Goal: Check status: Check status

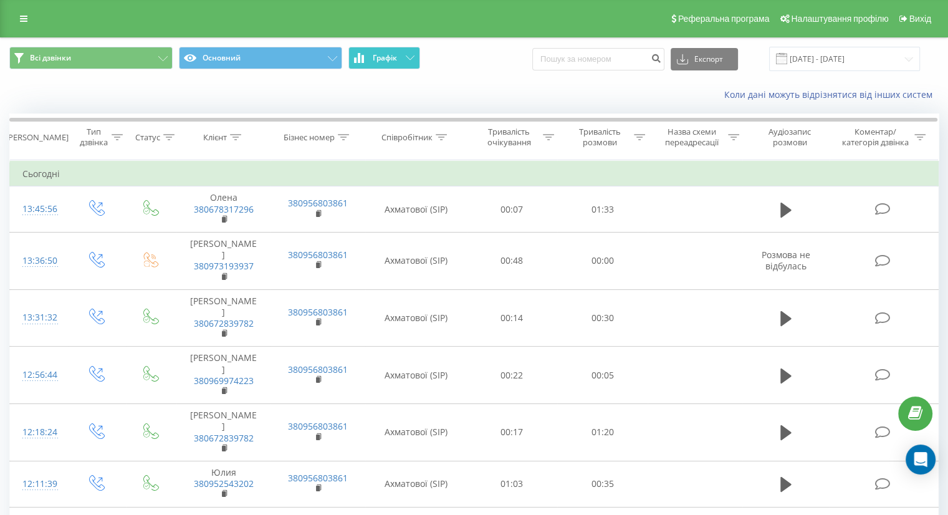
click at [387, 54] on span "Графік" at bounding box center [385, 58] width 24 height 9
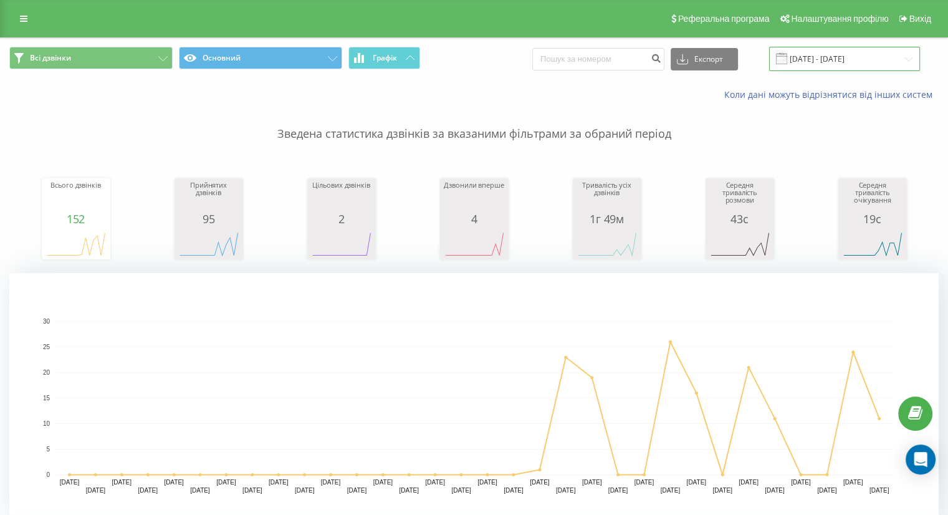
click at [811, 58] on input "19.07.2025 - 19.08.2025" at bounding box center [844, 59] width 151 height 24
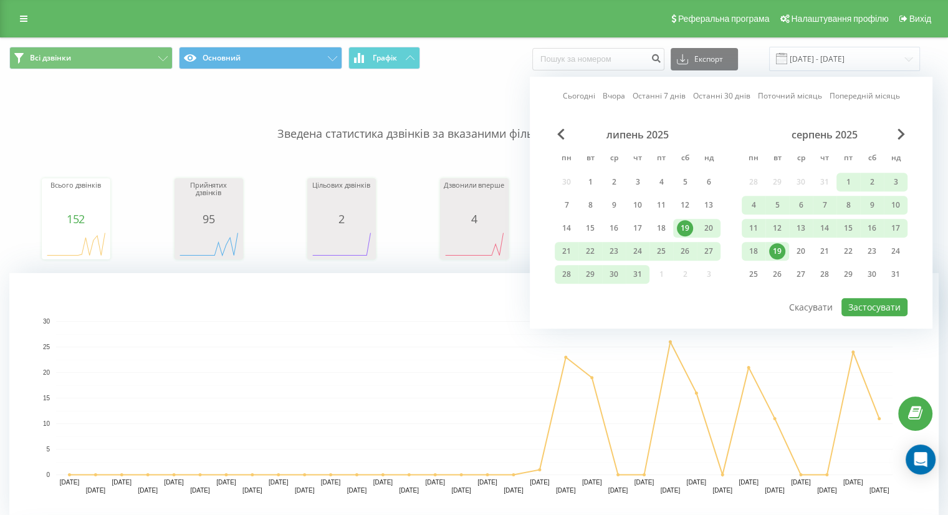
click at [775, 248] on div "19" at bounding box center [777, 251] width 16 height 16
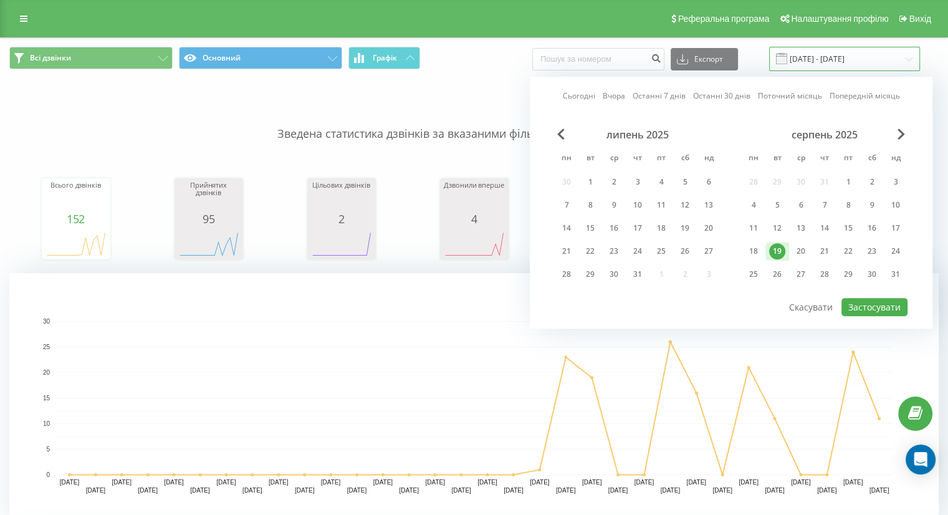
click at [825, 59] on input "19.07.2025 - 19.08.2025" at bounding box center [844, 59] width 151 height 24
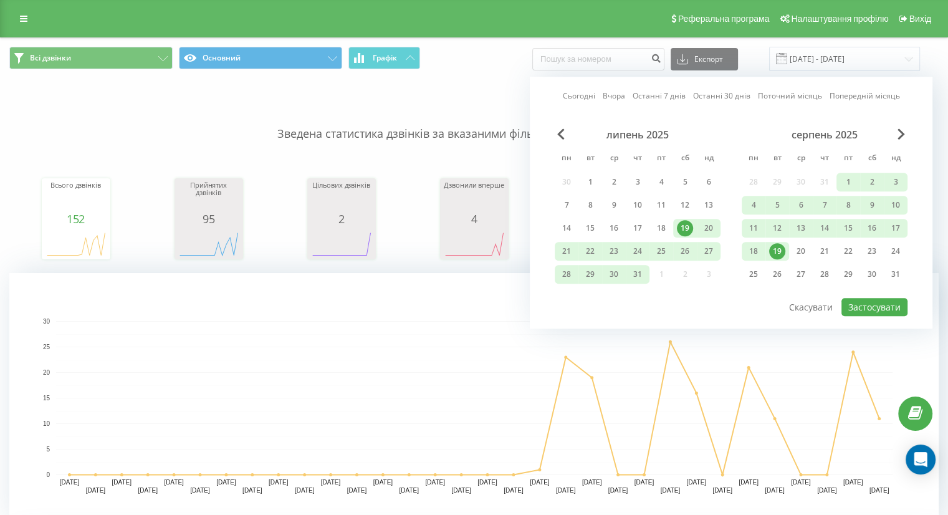
click at [777, 250] on div "19" at bounding box center [777, 251] width 16 height 16
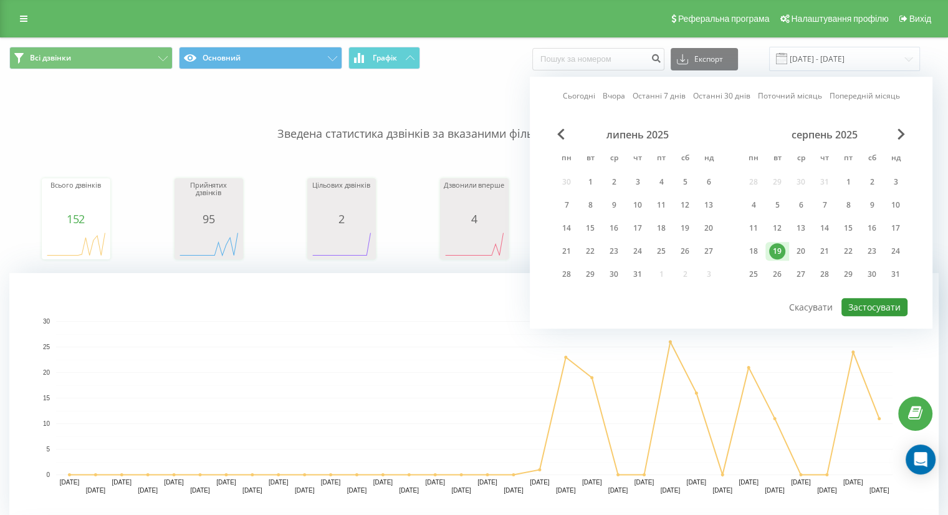
click at [867, 305] on button "Застосувати" at bounding box center [875, 307] width 66 height 18
type input "[DATE] - [DATE]"
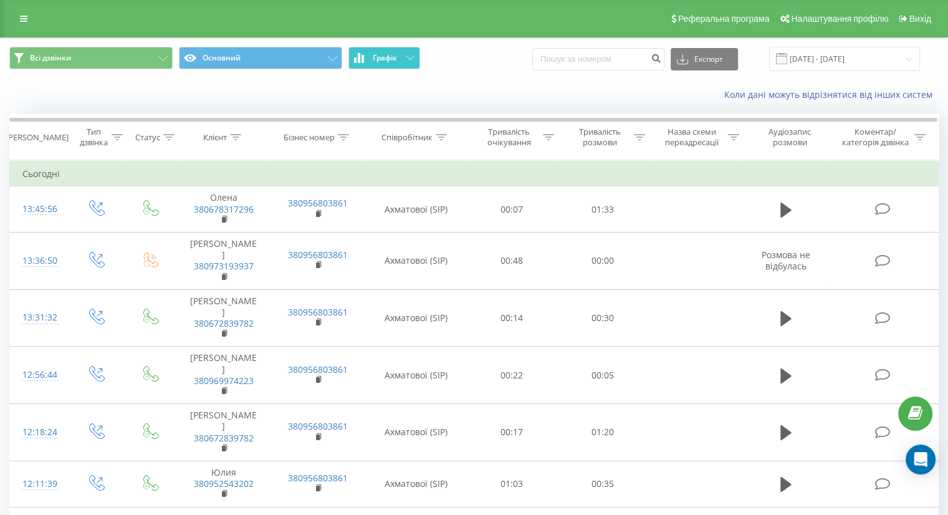
click at [392, 63] on button "Графік" at bounding box center [385, 58] width 72 height 22
